Goal: Obtain resource: Obtain resource

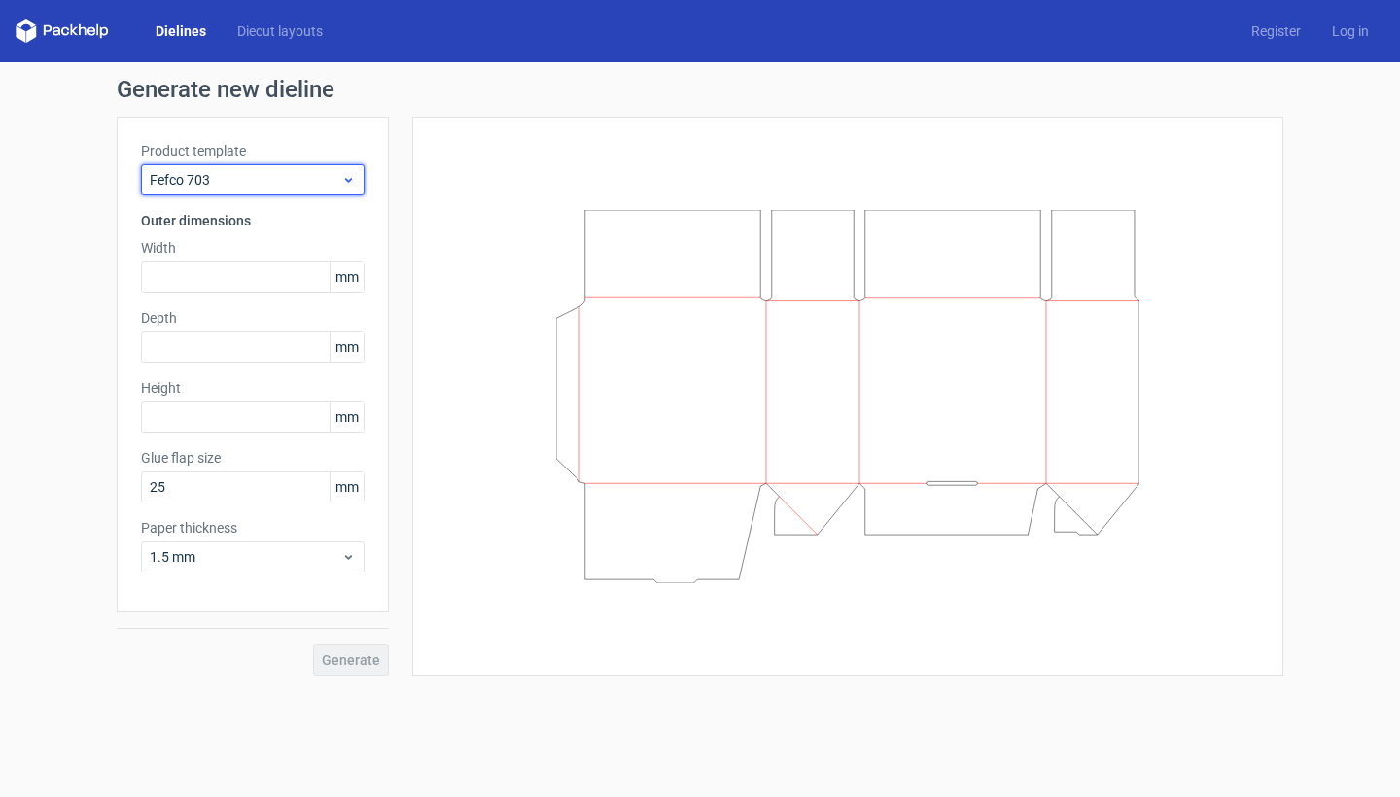
click at [232, 168] on div "Fefco 703" at bounding box center [253, 179] width 224 height 31
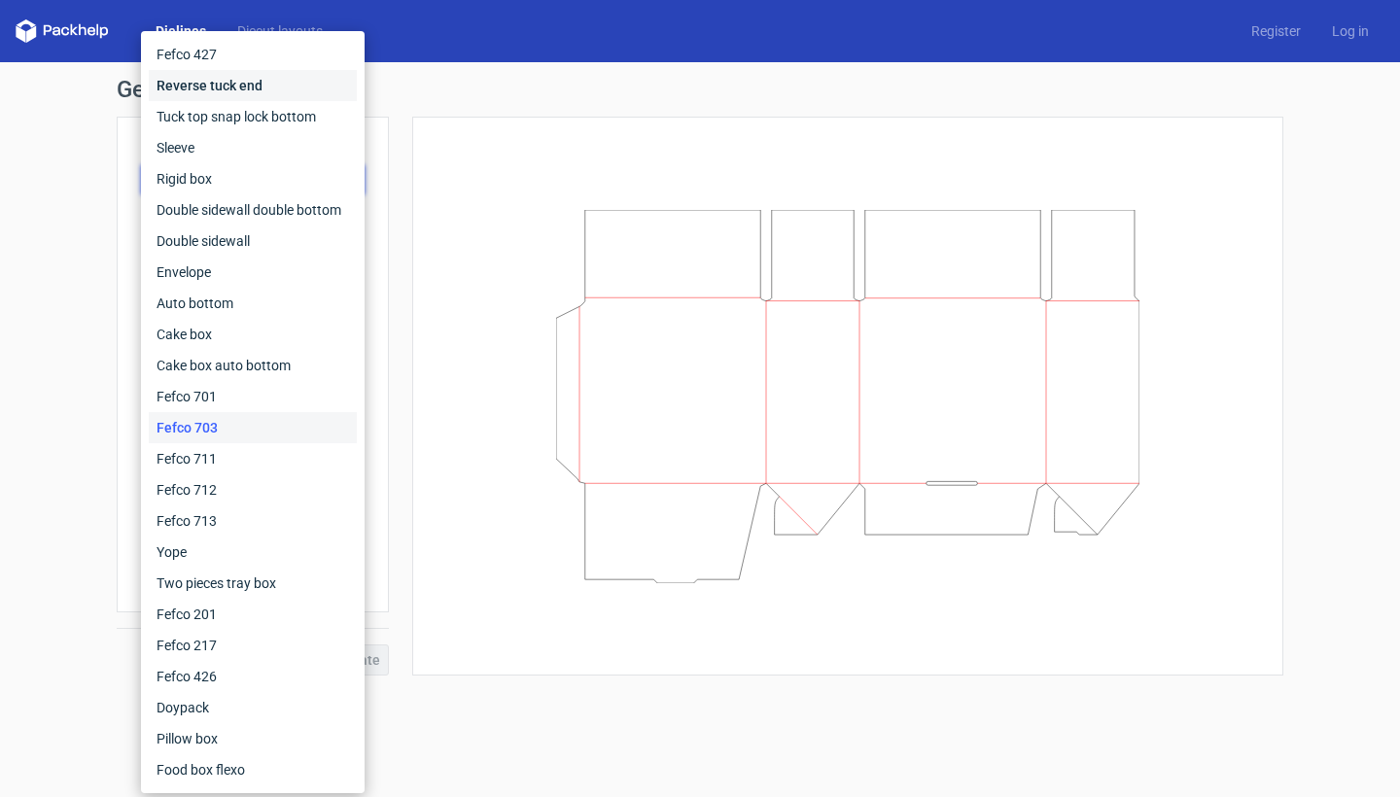
click at [258, 75] on div "Reverse tuck end" at bounding box center [253, 85] width 208 height 31
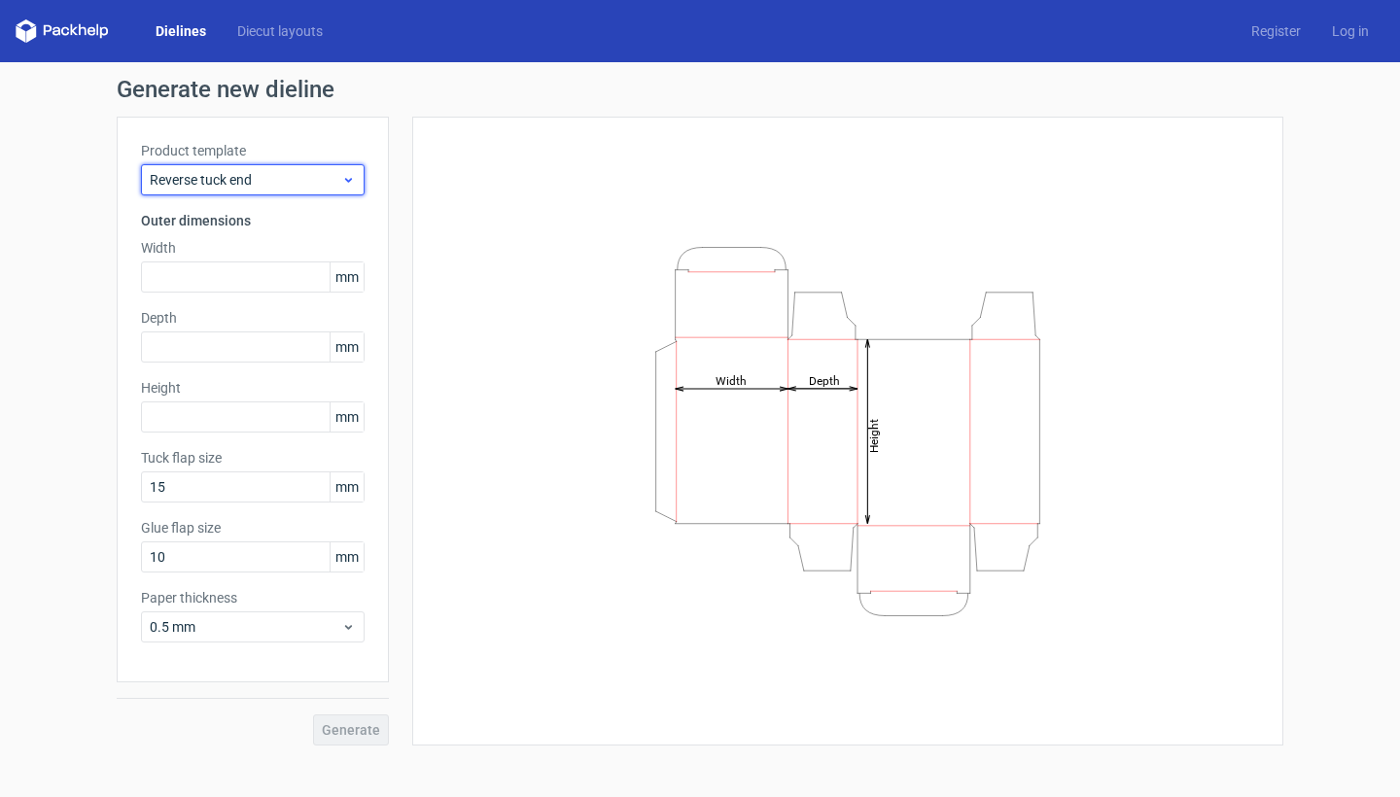
click at [233, 192] on div "Reverse tuck end" at bounding box center [253, 179] width 224 height 31
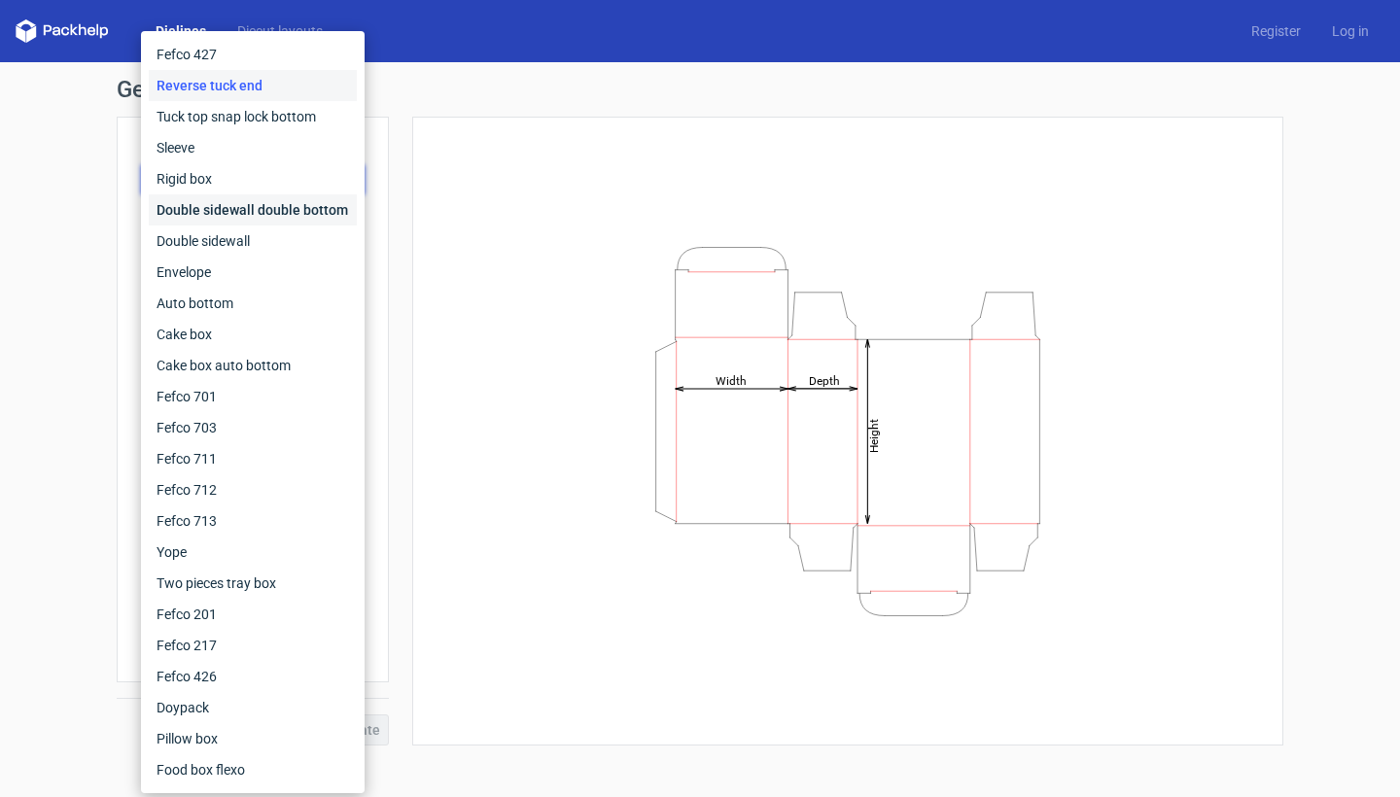
click at [243, 199] on div "Double sidewall double bottom" at bounding box center [253, 209] width 208 height 31
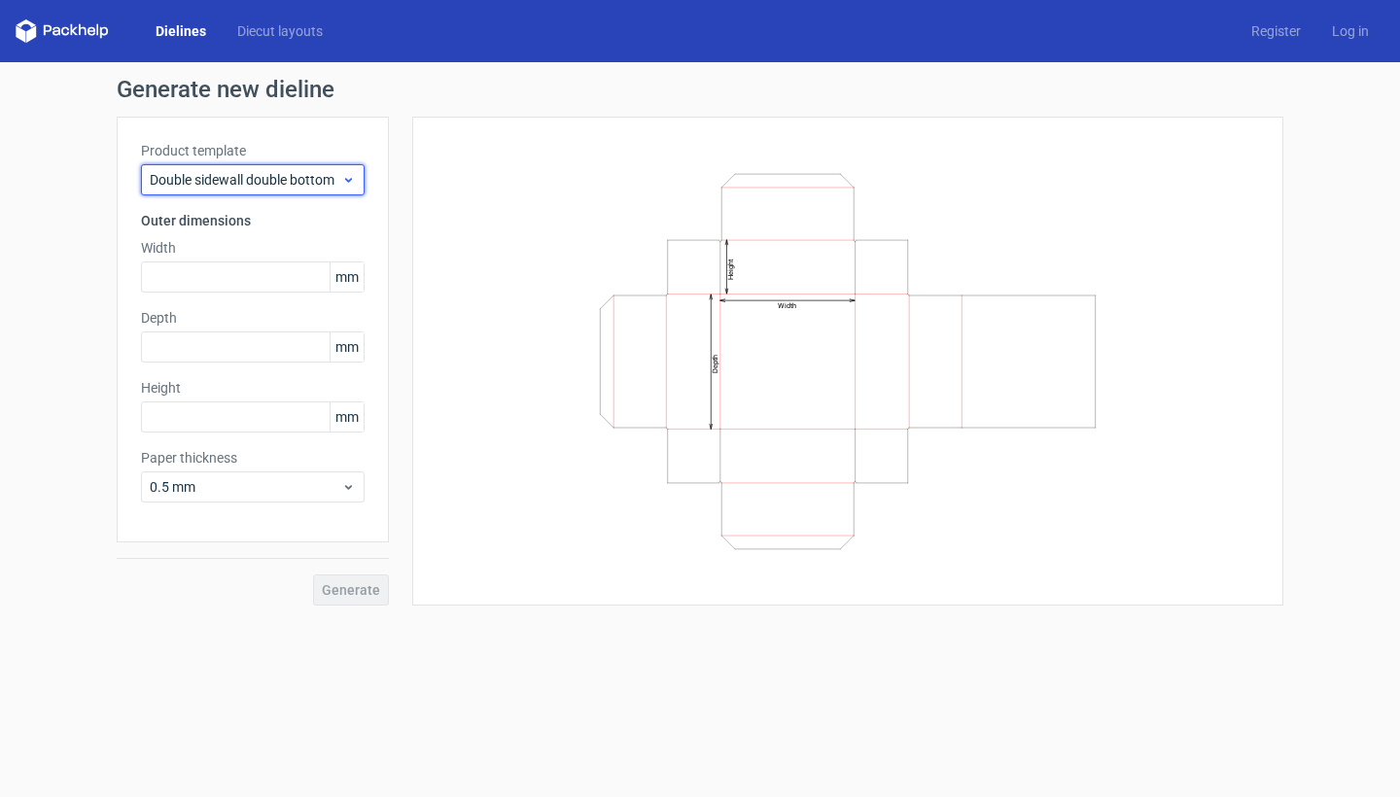
click at [293, 188] on span "Double sidewall double bottom" at bounding box center [246, 179] width 192 height 19
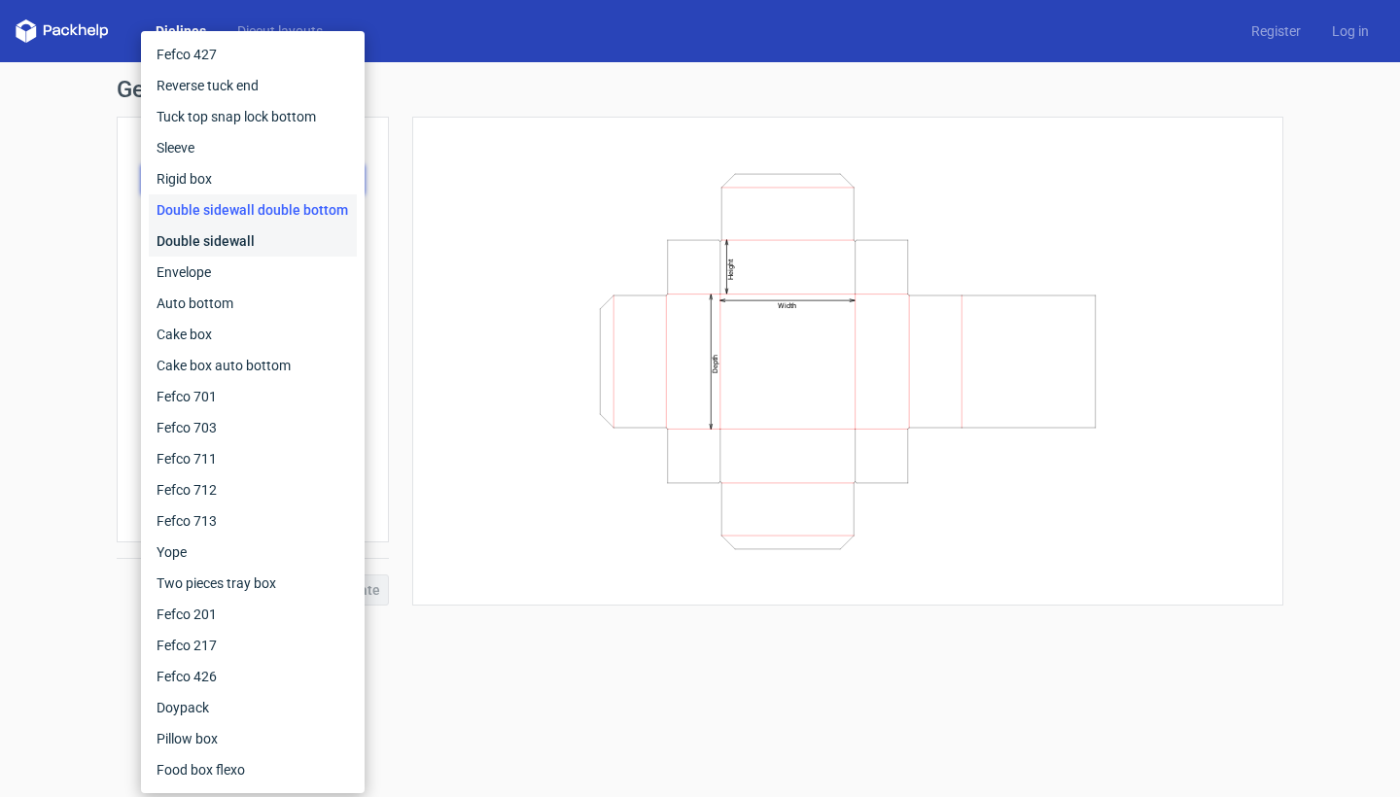
click at [275, 246] on div "Double sidewall" at bounding box center [253, 241] width 208 height 31
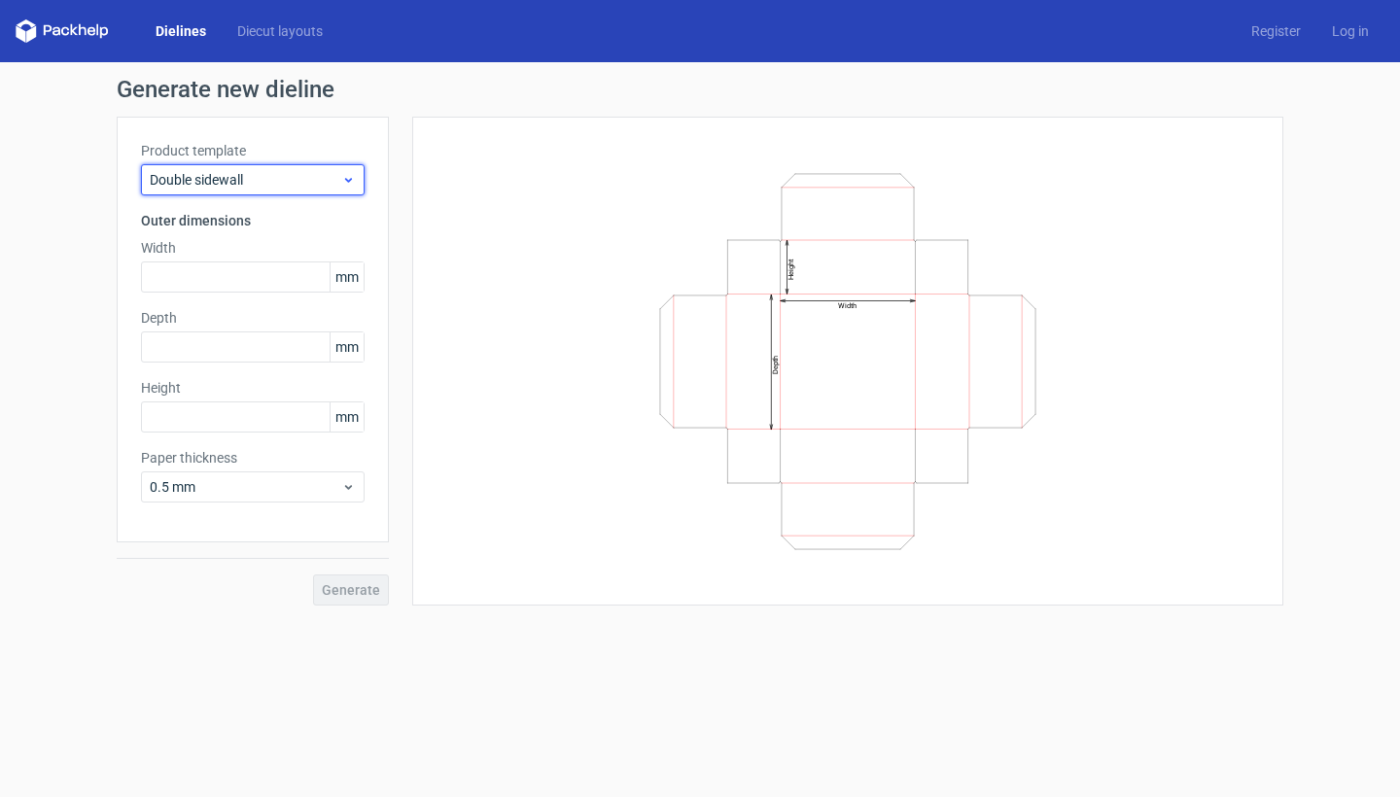
click at [347, 173] on icon at bounding box center [348, 180] width 15 height 16
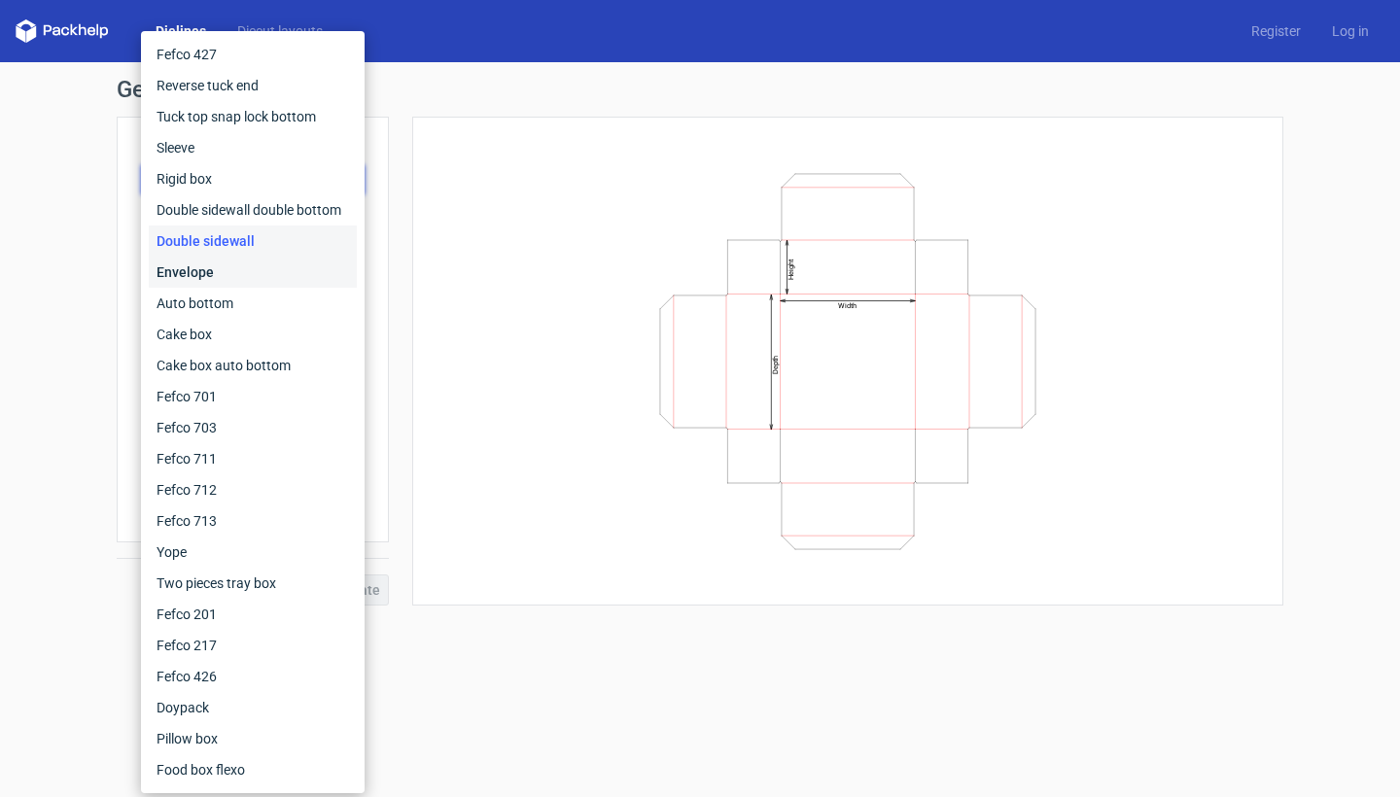
click at [249, 275] on div "Envelope" at bounding box center [253, 272] width 208 height 31
